Goal: Task Accomplishment & Management: Complete application form

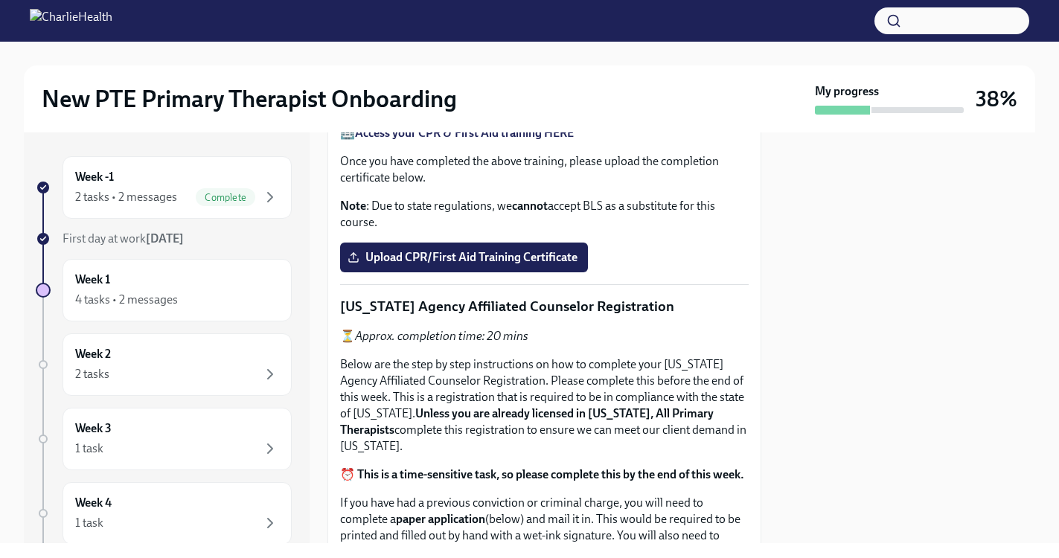
scroll to position [762, 0]
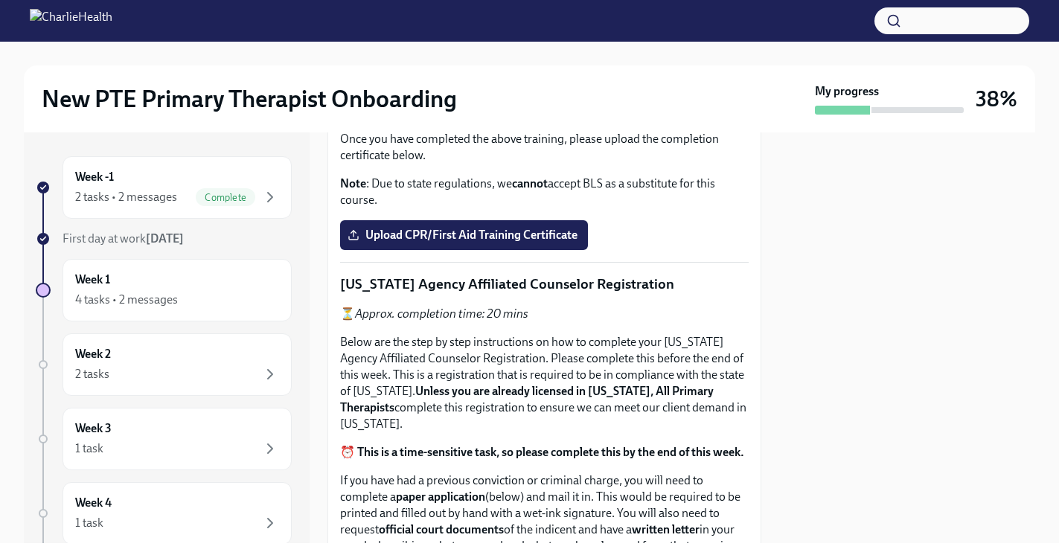
click at [496, 40] on span "Upload the [US_STATE] Telehealth Certificate" at bounding box center [474, 32] width 249 height 15
click at [0, 0] on input "Upload the [US_STATE] Telehealth Certificate" at bounding box center [0, 0] width 0 height 0
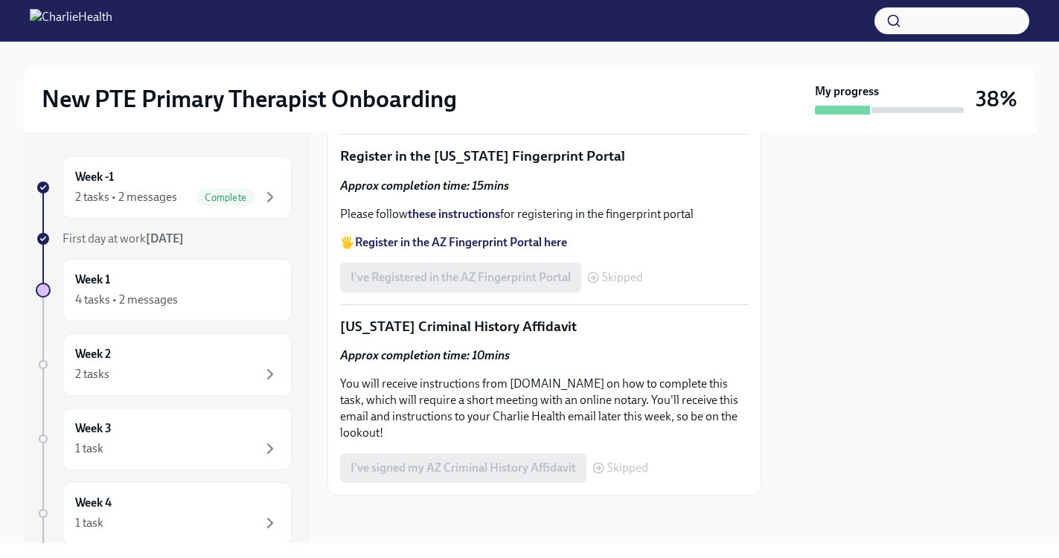
scroll to position [2180, 0]
click at [451, 221] on strong "these instructions" at bounding box center [454, 214] width 92 height 14
click at [467, 249] on strong "Register in the AZ Fingerprint Portal here" at bounding box center [461, 242] width 212 height 14
click at [523, 292] on div "I've Registered in the AZ Fingerprint Portal Skipped" at bounding box center [491, 278] width 303 height 30
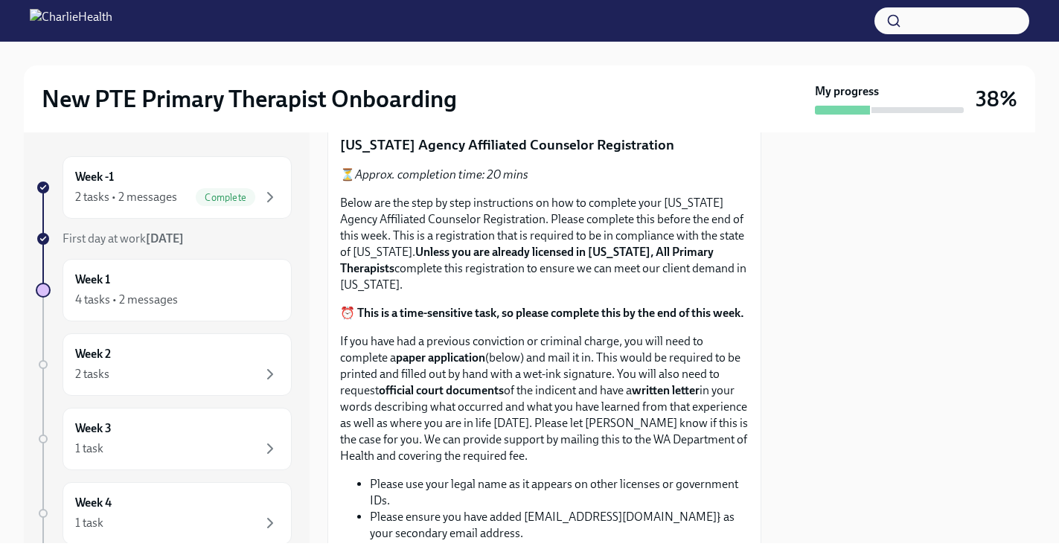
scroll to position [910, 0]
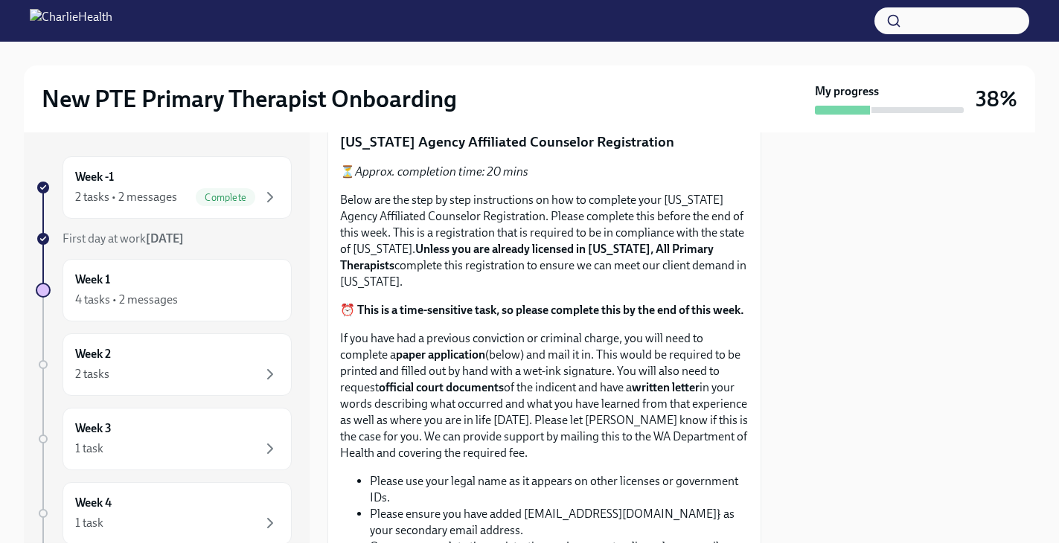
click at [499, 100] on span "Upload CPR/First Aid Training Certificate" at bounding box center [463, 93] width 227 height 15
click at [0, 0] on input "Upload CPR/First Aid Training Certificate" at bounding box center [0, 0] width 0 height 0
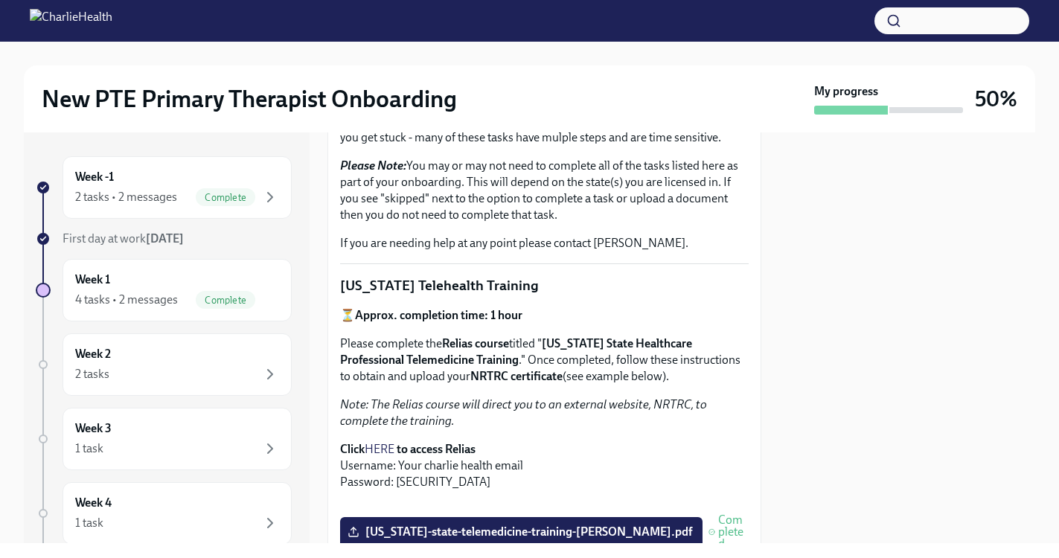
scroll to position [0, 0]
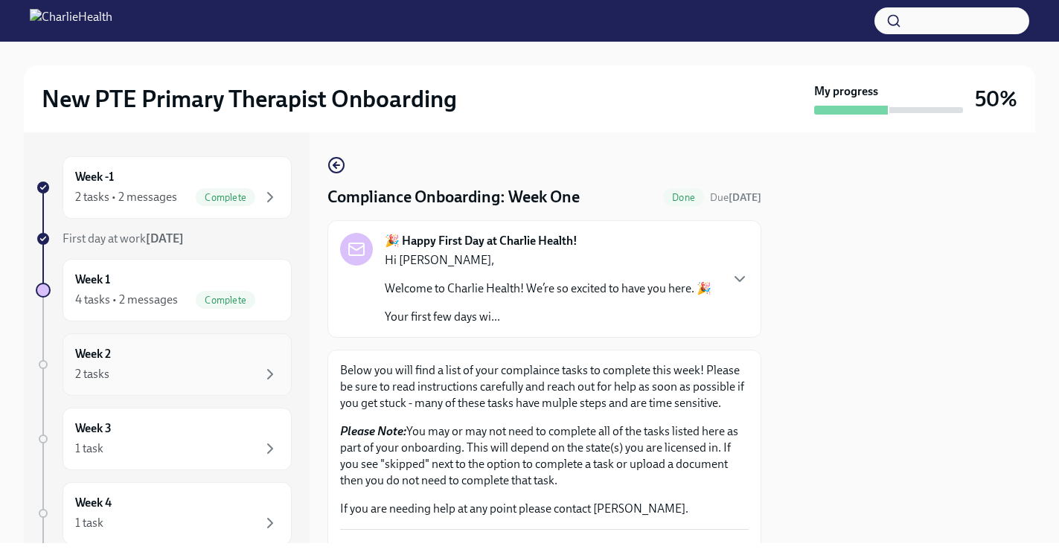
click at [192, 380] on div "2 tasks" at bounding box center [177, 374] width 204 height 18
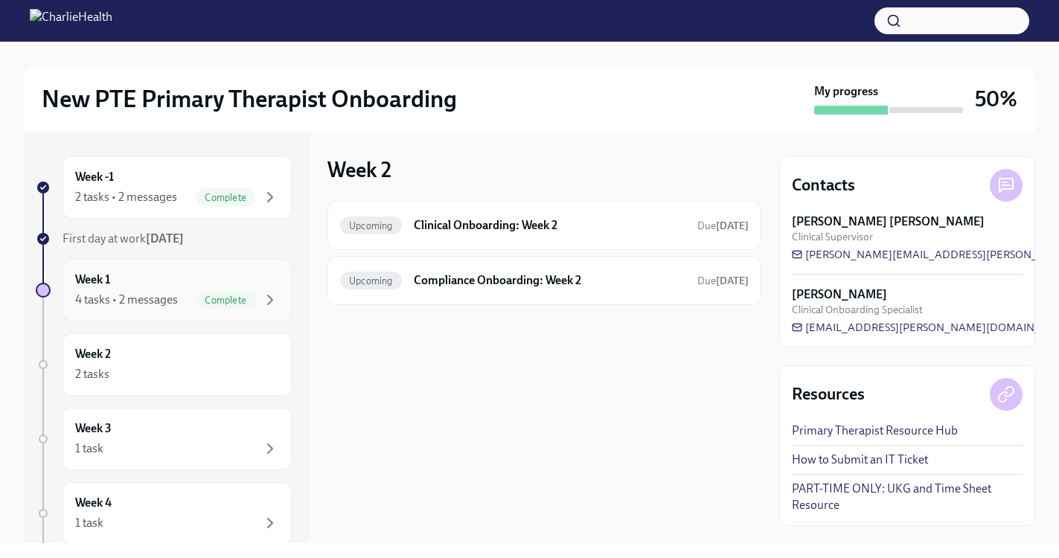
click at [129, 295] on div "4 tasks • 2 messages" at bounding box center [126, 300] width 103 height 16
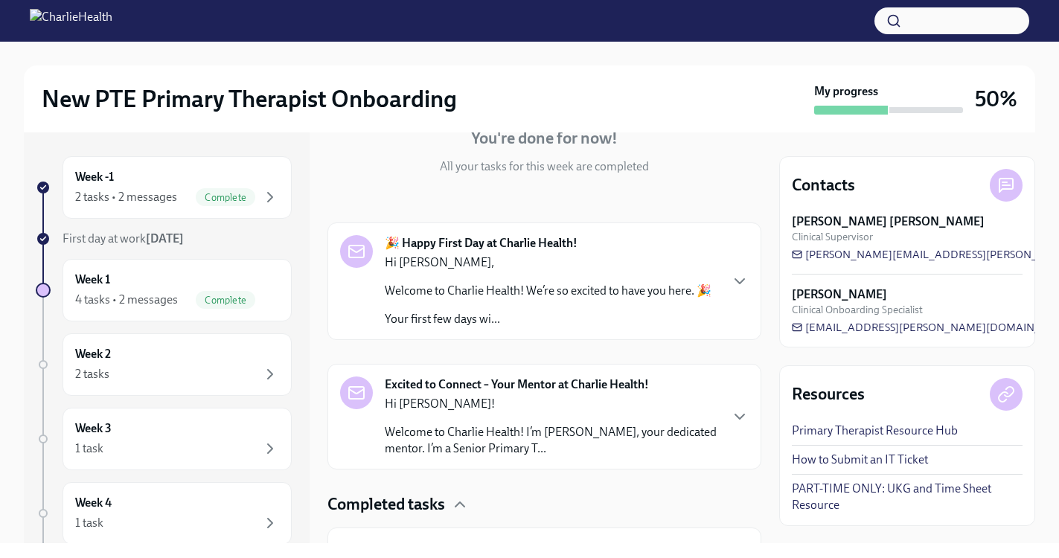
scroll to position [161, 0]
